Goal: Find specific page/section: Find specific page/section

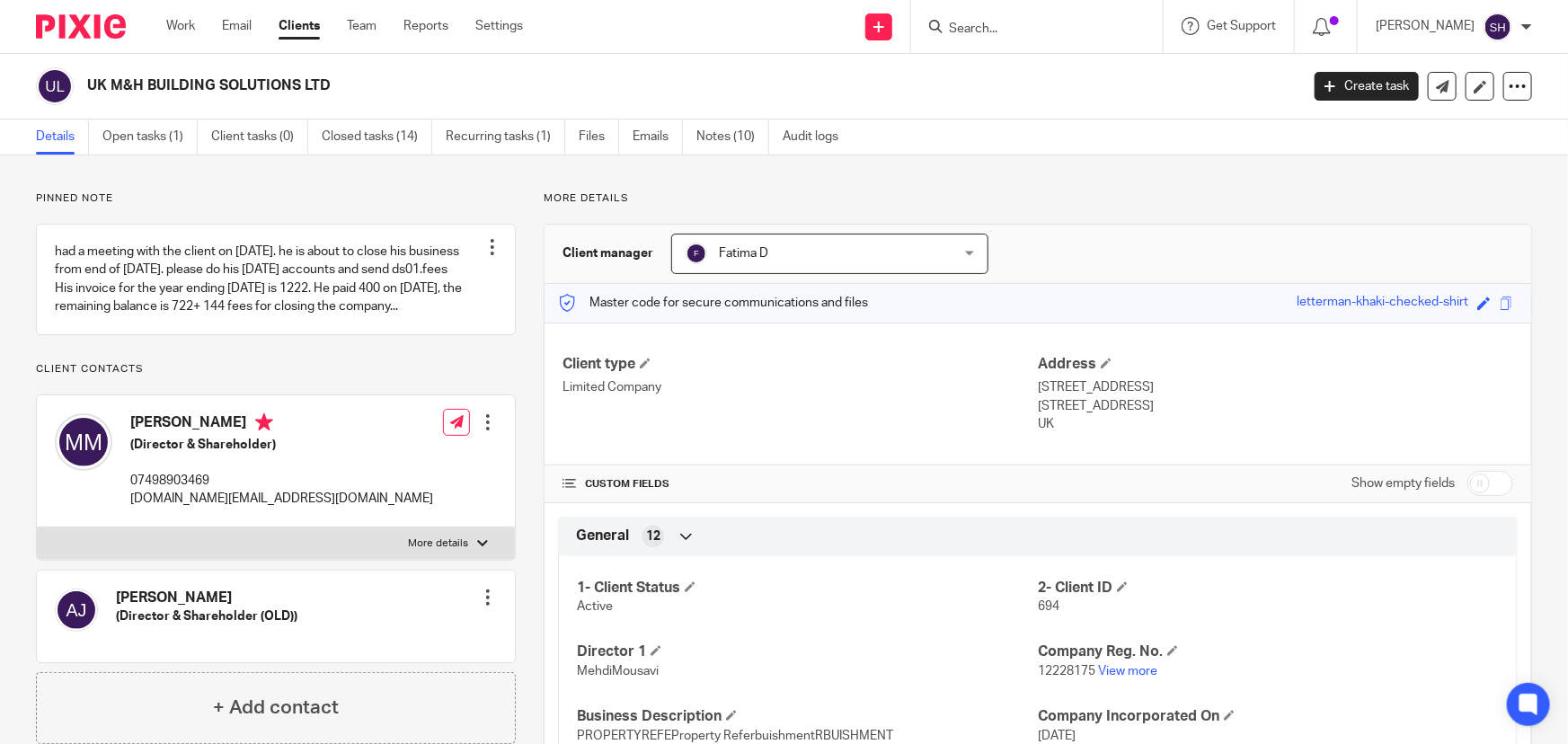
scroll to position [81, 0]
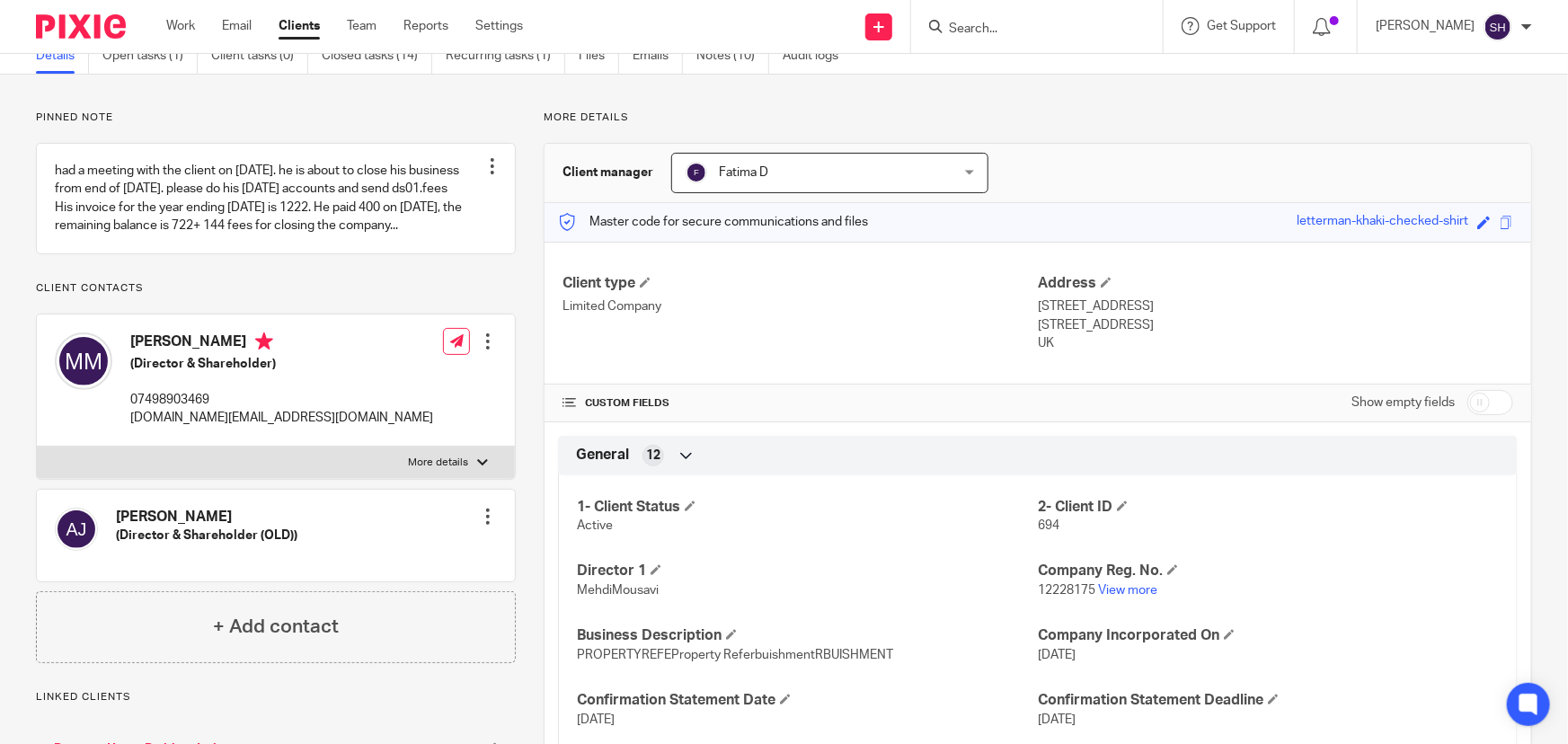
click at [1014, 24] on input "Search" at bounding box center [1028, 30] width 162 height 16
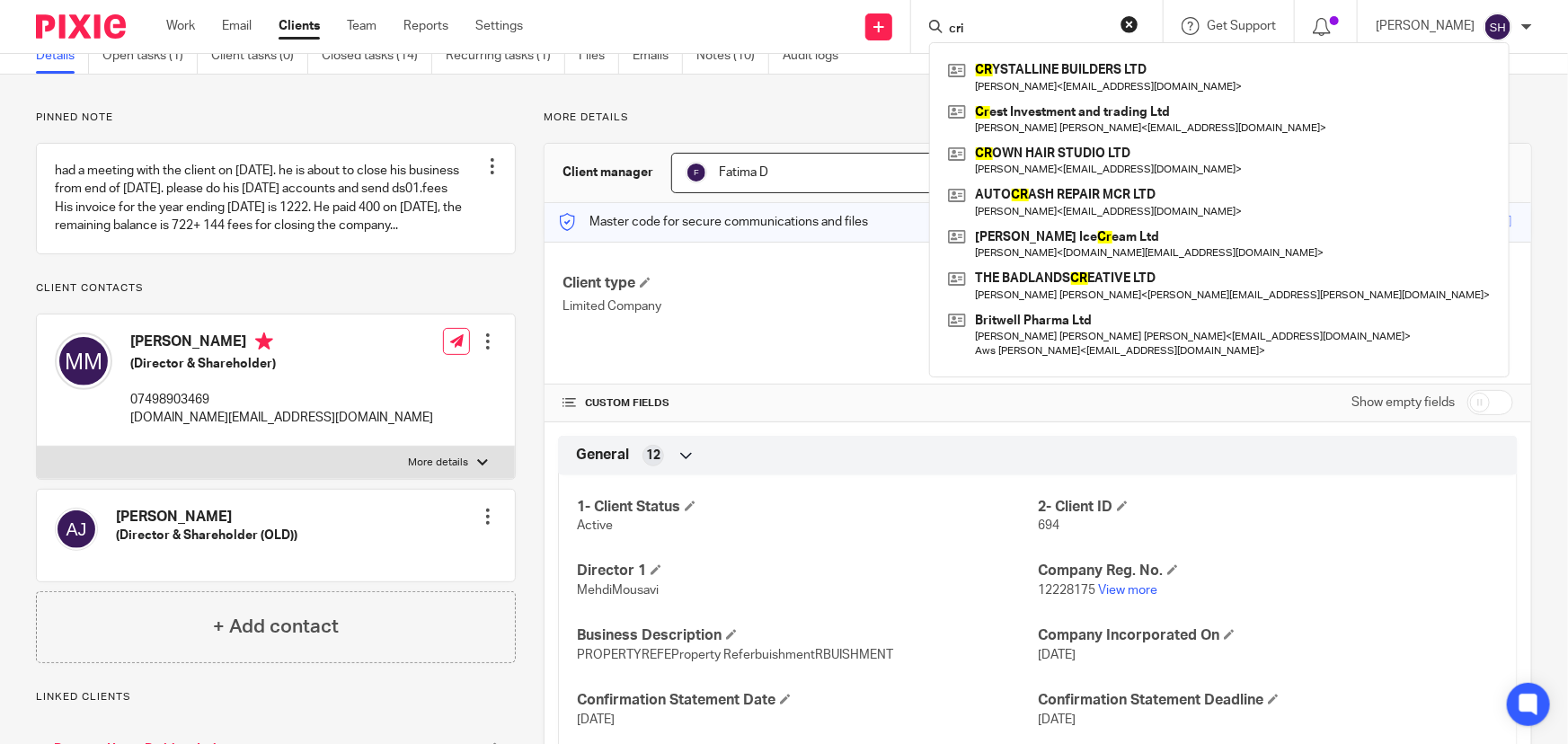
type input "[PERSON_NAME]"
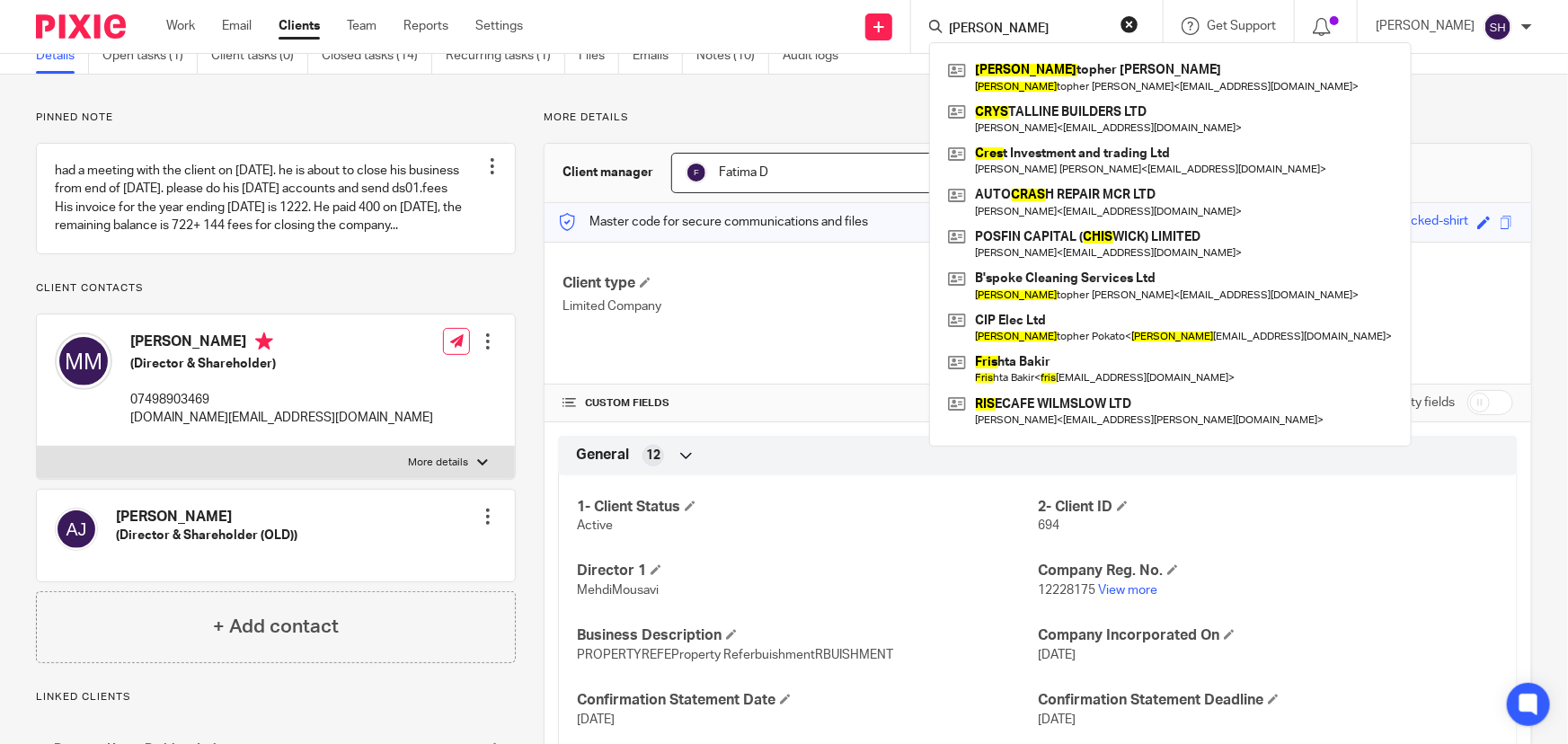
drag, startPoint x: 1051, startPoint y: 32, endPoint x: 886, endPoint y: 32, distance: 165.0
click at [886, 32] on div "Send new email Create task Add client cris Chris topher Emmanuel Jennings Chris…" at bounding box center [1059, 26] width 1018 height 53
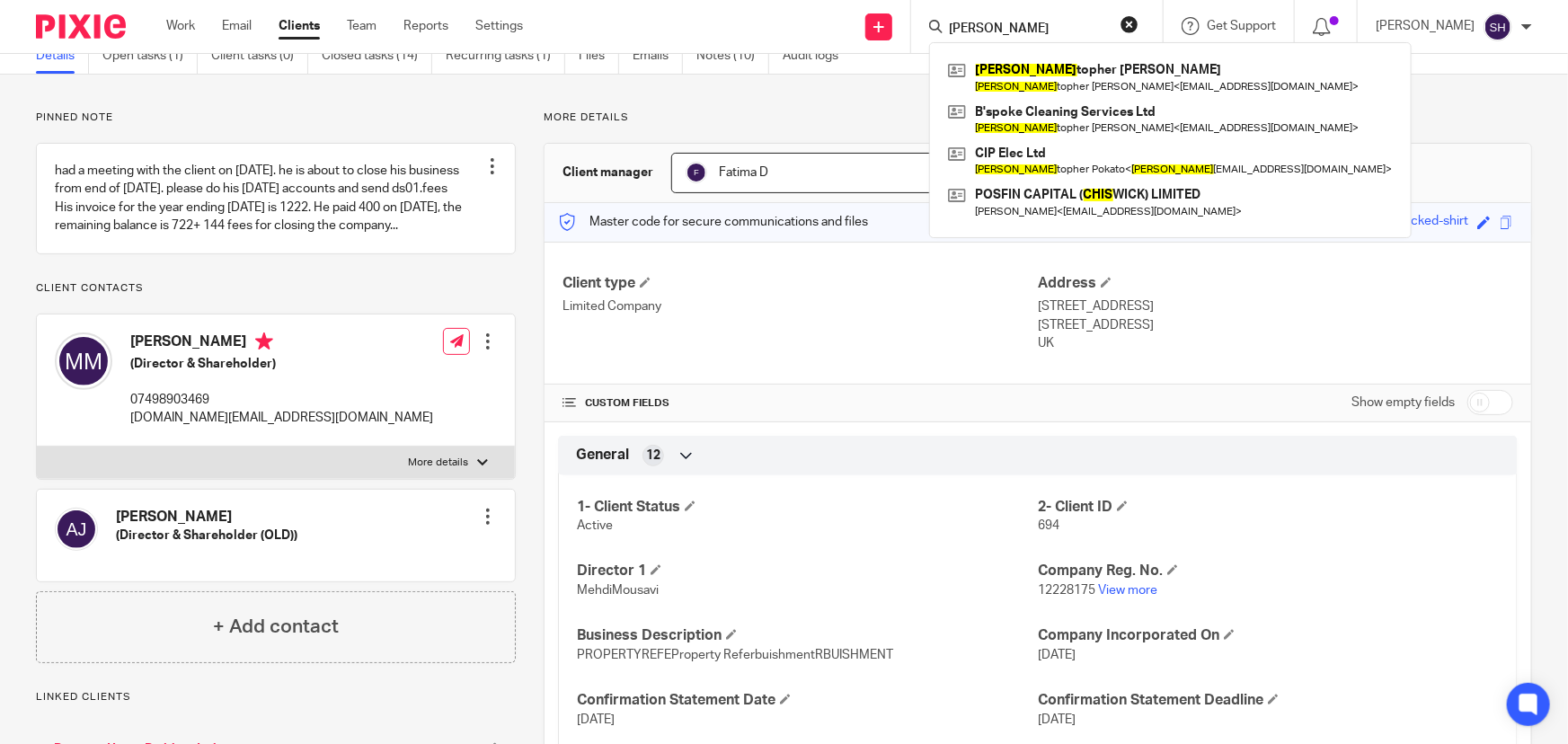
type input "chris"
drag, startPoint x: 1039, startPoint y: 19, endPoint x: 845, endPoint y: 19, distance: 194.0
click at [845, 19] on div "Send new email Create task Add client chris Chris topher Emmanuel Jennings Chri…" at bounding box center [1059, 26] width 1018 height 53
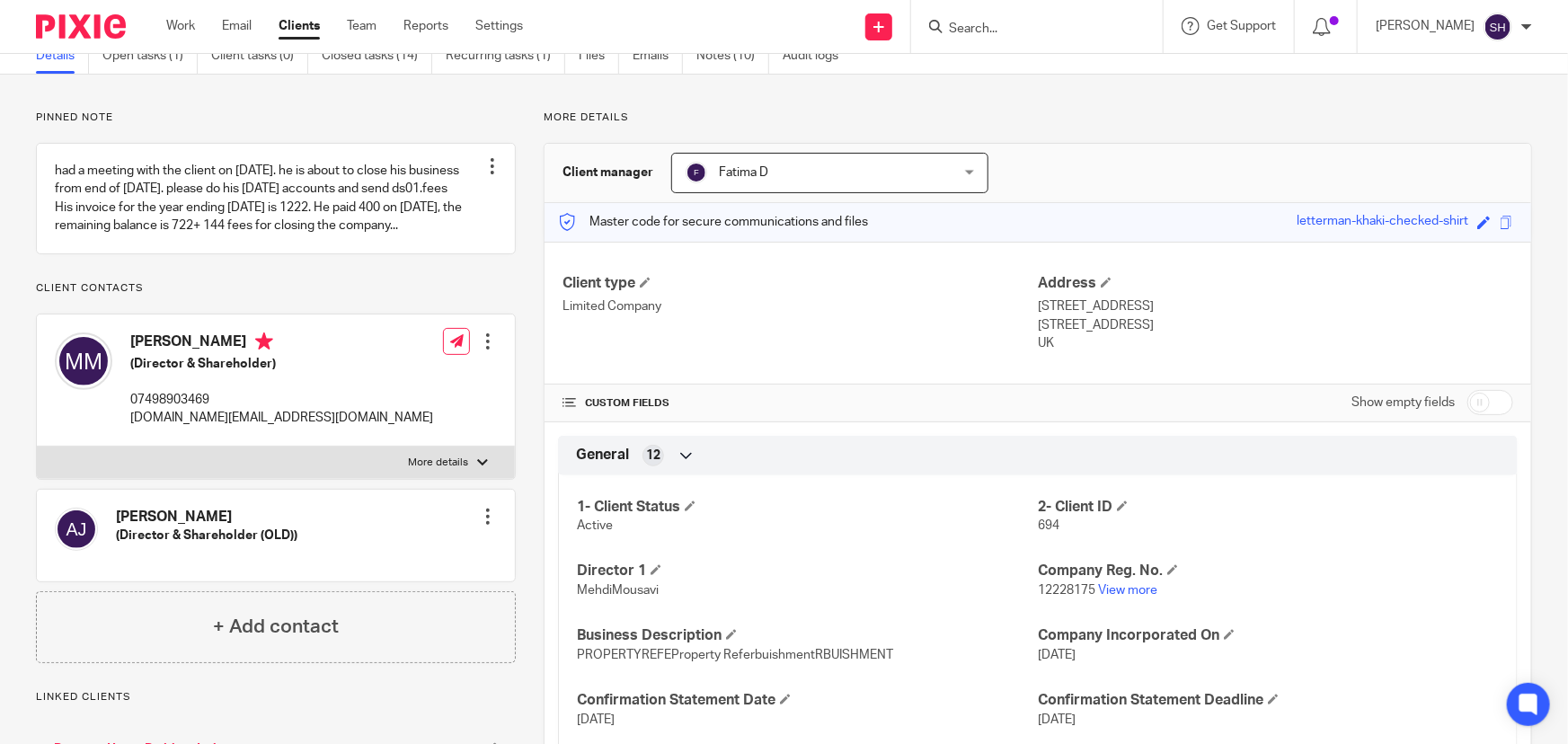
click at [1017, 26] on input "Search" at bounding box center [1028, 30] width 162 height 16
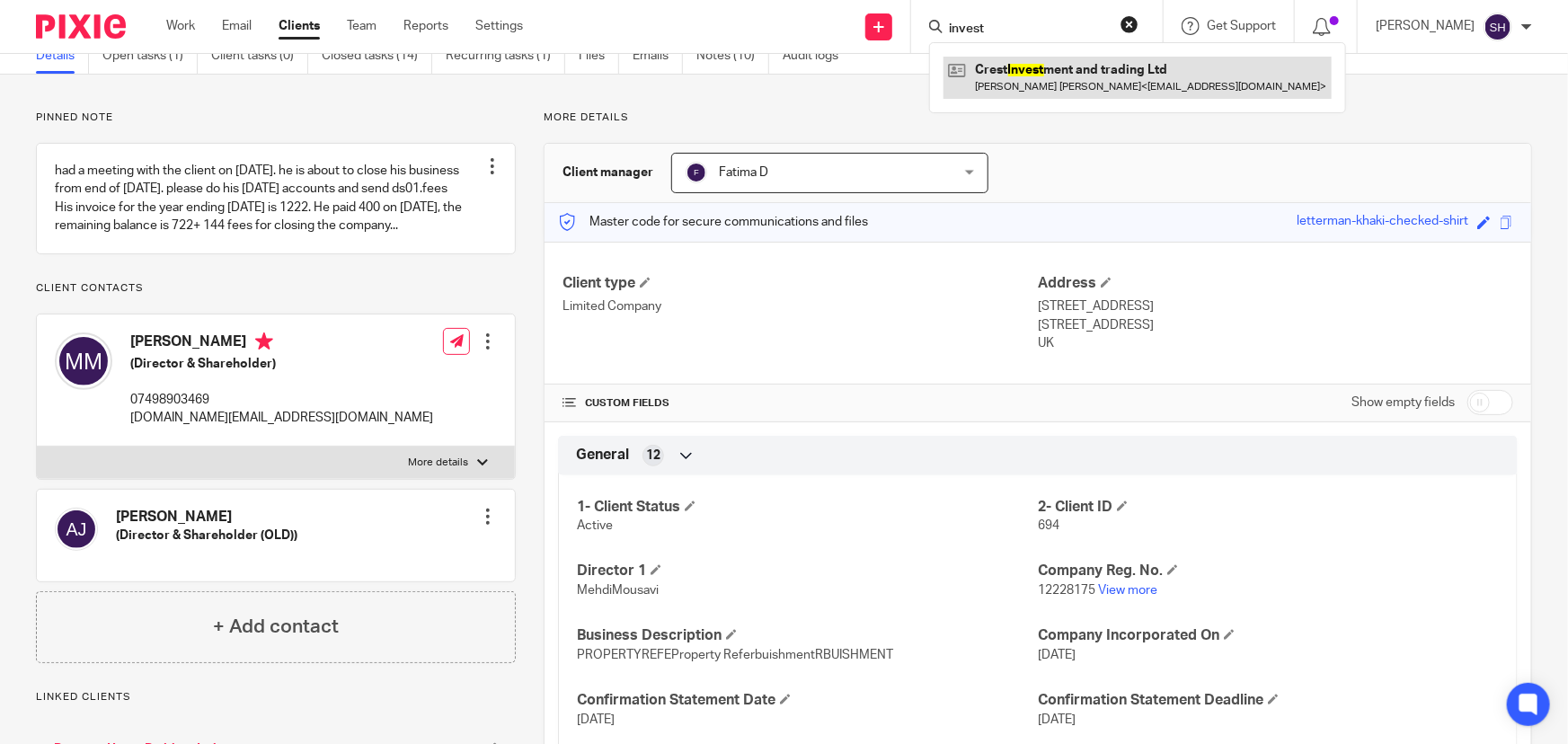
type input "invest"
click at [1053, 90] on link at bounding box center [1137, 77] width 388 height 41
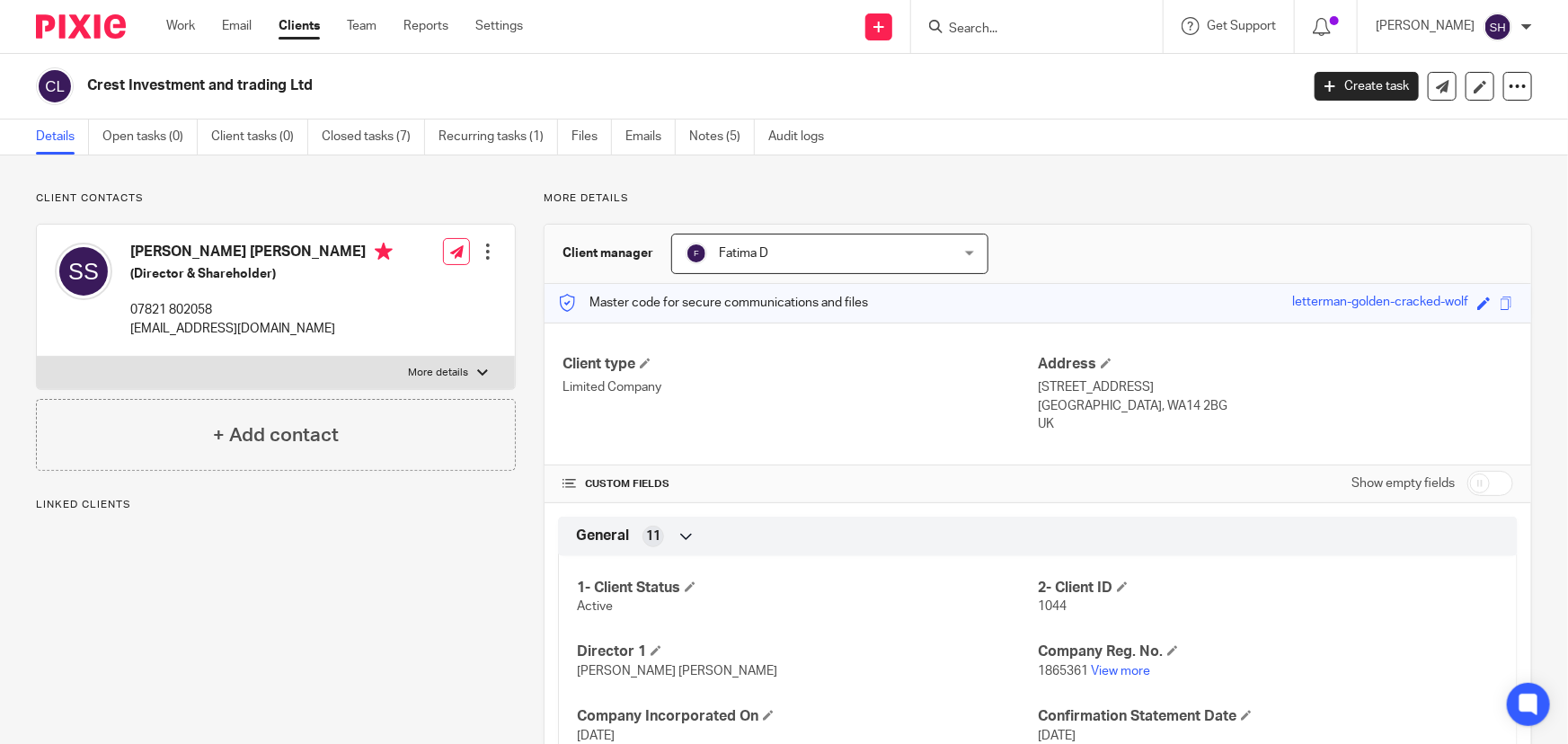
click at [114, 86] on h2 "Crest Investment and trading Ltd" at bounding box center [567, 86] width 960 height 19
copy h2 "Crest"
